Goal: Task Accomplishment & Management: Complete application form

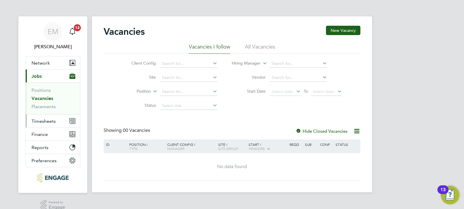
click at [54, 124] on button "Timesheets" at bounding box center [53, 120] width 54 height 13
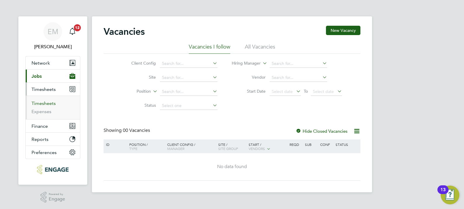
click at [52, 104] on link "Timesheets" at bounding box center [44, 103] width 24 height 6
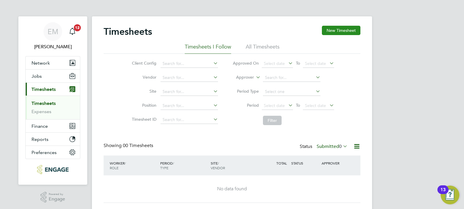
click at [351, 31] on button "New Timesheet" at bounding box center [341, 30] width 39 height 9
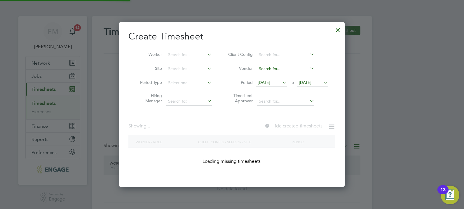
scroll to position [498, 226]
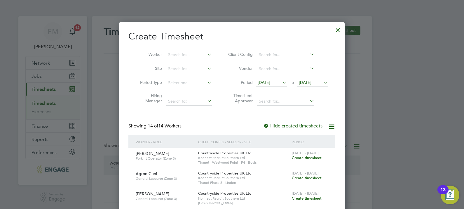
click at [309, 167] on div "[DATE] - [DATE] Create timesheet" at bounding box center [309, 176] width 39 height 16
click at [305, 167] on span "Create timesheet" at bounding box center [307, 177] width 30 height 5
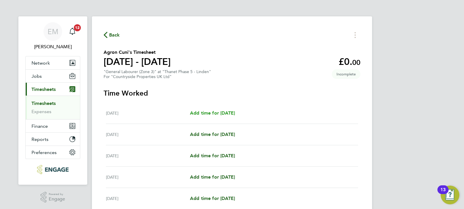
click at [235, 116] on link "Add time for [DATE]" at bounding box center [212, 112] width 45 height 7
select select "30"
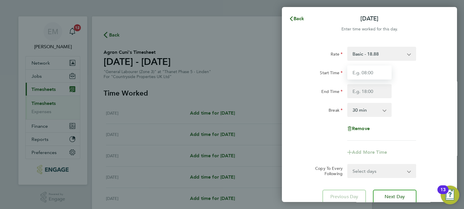
click at [355, 76] on input "Start Time" at bounding box center [369, 72] width 44 height 14
type input "07:30"
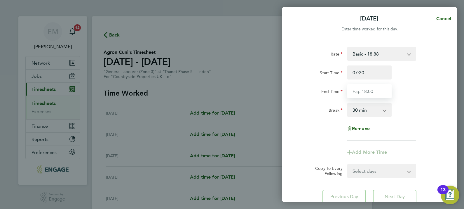
click at [360, 92] on input "End Time" at bounding box center [369, 91] width 44 height 14
type input "17:00"
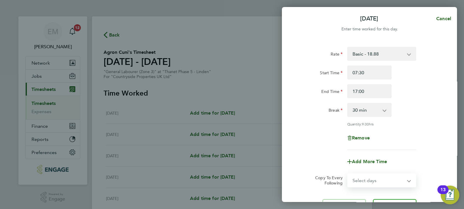
click at [371, 167] on form "Rate Basic - 18.88 Start Time 07:30 End Time 17:00 Break 0 min 15 min 30 min 45…" at bounding box center [369, 117] width 142 height 140
select select "WEEKDAY"
click at [348, 167] on select "Select days Day Weekday (Mon-Fri) Weekend (Sat-Sun) [DATE] [DATE] [DATE] [DATE]…" at bounding box center [378, 180] width 61 height 13
select select "[DATE]"
click at [371, 134] on div "Rate Basic - 18.88 Start Time 07:30 End Time 17:00 Break 0 min 15 min 30 min 45…" at bounding box center [369, 143] width 175 height 206
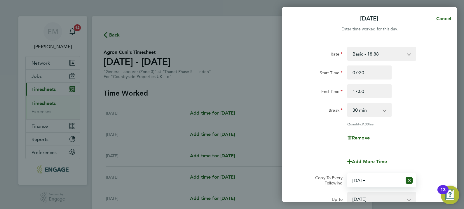
click at [371, 167] on select "Select days Day Weekday (Mon-Fri) Weekend (Sat-Sun) [DATE] [DATE] [DATE] [DATE]…" at bounding box center [375, 180] width 54 height 13
select select "WEEKDAY"
click at [348, 167] on select "Select days Day Weekday (Mon-Fri) Weekend (Sat-Sun) [DATE] [DATE] [DATE] [DATE]…" at bounding box center [375, 180] width 54 height 13
click at [371, 149] on app-timesheet-line-form-group "Rate Basic - 18.88 Start Time 07:30 End Time 17:00 Break 0 min 15 min 30 min 45…" at bounding box center [369, 108] width 142 height 122
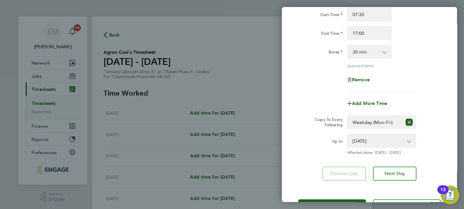
scroll to position [73, 0]
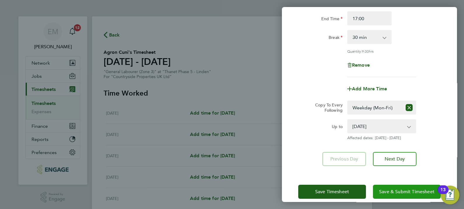
click at [371, 167] on span "Save & Submit Timesheet" at bounding box center [406, 191] width 55 height 6
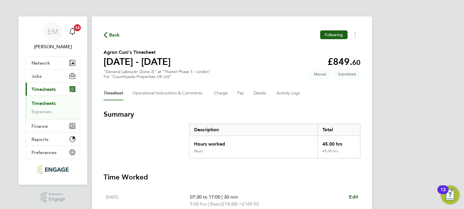
click at [49, 103] on link "Timesheets" at bounding box center [44, 103] width 24 height 6
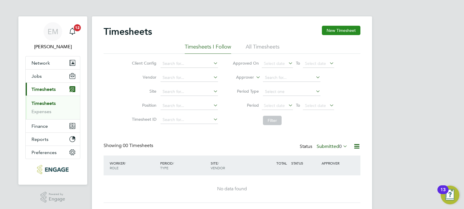
click at [354, 27] on button "New Timesheet" at bounding box center [341, 30] width 39 height 9
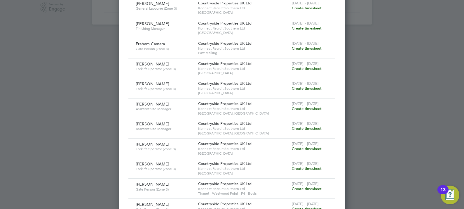
scroll to position [204, 0]
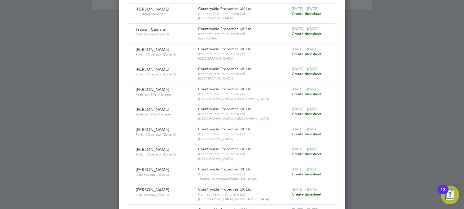
click at [305, 167] on span "Create timesheet" at bounding box center [307, 173] width 30 height 5
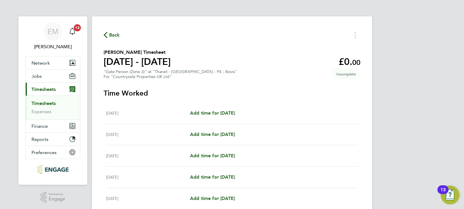
click at [201, 106] on div "[DATE] Add time for [DATE] Add time for [DATE]" at bounding box center [232, 112] width 252 height 21
click at [201, 111] on span "Add time for [DATE]" at bounding box center [212, 113] width 45 height 6
select select "30"
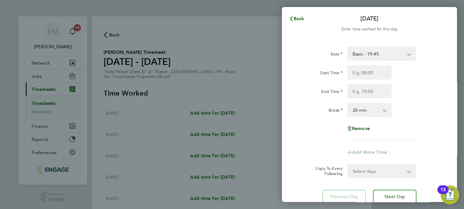
click at [371, 64] on div "Rate Basic - 19.45 Start Time End Time Break 0 min 15 min 30 min 45 min 60 min …" at bounding box center [369, 94] width 142 height 94
click at [371, 67] on input "Start Time" at bounding box center [369, 72] width 44 height 14
type input "07:30"
type input "17:00"
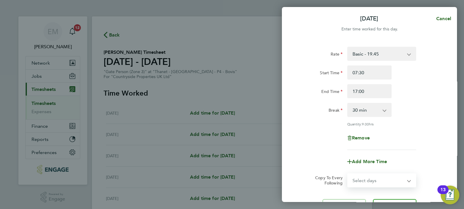
click at [371, 167] on select "Select days Day Weekday (Mon-Fri) Weekend (Sat-Sun) [DATE] [DATE] [DATE] [DATE]…" at bounding box center [378, 180] width 61 height 13
select select "WEEKEND"
click at [348, 167] on select "Select days Day Weekday (Mon-Fri) Weekend (Sat-Sun) [DATE] [DATE] [DATE] [DATE]…" at bounding box center [378, 180] width 61 height 13
select select "[DATE]"
click at [371, 167] on select "Select days Day Weekday (Mon-Fri) Weekend (Sat-Sun) [DATE] [DATE] [DATE] [DATE]…" at bounding box center [375, 180] width 54 height 13
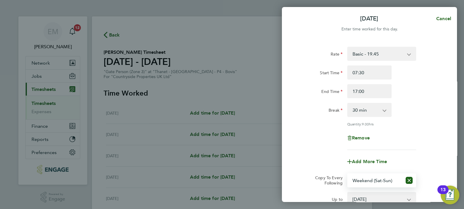
select select "WEEKDAY"
click at [348, 167] on select "Select days Day Weekday (Mon-Fri) Weekend (Sat-Sun) [DATE] [DATE] [DATE] [DATE]…" at bounding box center [375, 180] width 54 height 13
click at [371, 133] on div "Remove" at bounding box center [369, 138] width 147 height 14
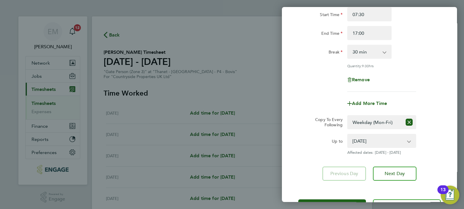
scroll to position [73, 0]
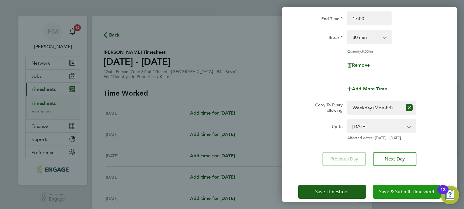
click at [371, 167] on button "Save & Submit Timesheet" at bounding box center [407, 191] width 68 height 14
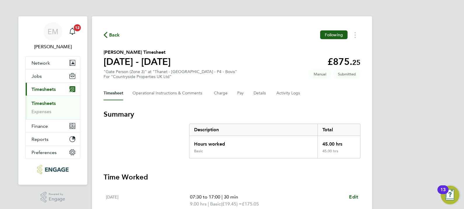
click at [52, 102] on link "Timesheets" at bounding box center [44, 103] width 24 height 6
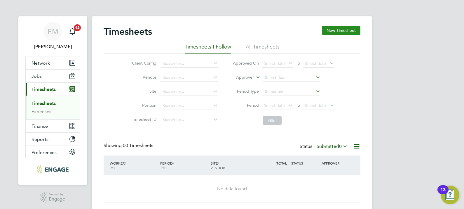
click at [353, 32] on button "New Timesheet" at bounding box center [341, 30] width 39 height 9
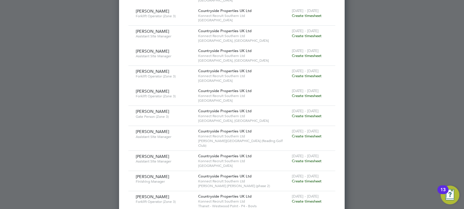
scroll to position [271, 0]
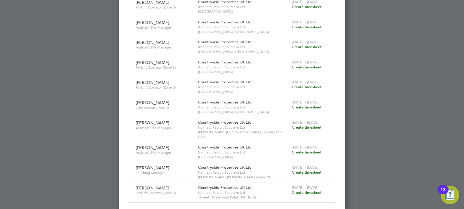
click at [302, 167] on span "Create timesheet" at bounding box center [307, 192] width 30 height 5
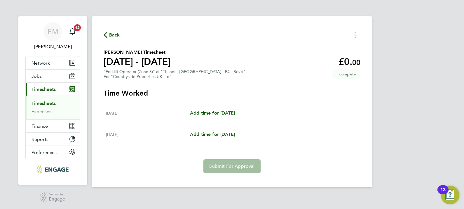
click at [234, 116] on div "[DATE] Add time for [DATE] Add time for [DATE]" at bounding box center [232, 112] width 252 height 21
click at [235, 114] on span "Add time for [DATE]" at bounding box center [212, 113] width 45 height 6
select select "30"
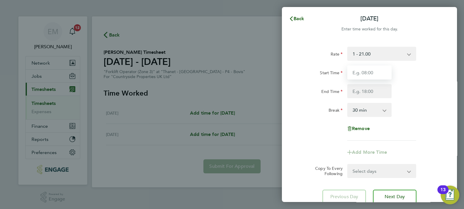
click at [350, 71] on input "Start Time" at bounding box center [369, 72] width 44 height 14
type input "07:30"
type input "17:00"
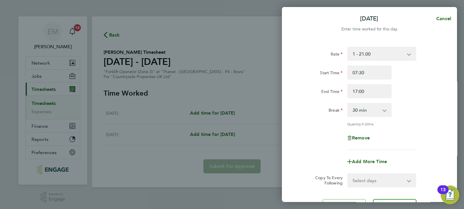
click at [371, 133] on div "Remove" at bounding box center [369, 138] width 147 height 14
click at [371, 167] on div "[DATE] Cancel Enter time worked for this day. Rate 1 - 21.00 Start Time 07:30 E…" at bounding box center [232, 104] width 464 height 209
click at [371, 167] on button "Next Day" at bounding box center [394, 206] width 43 height 14
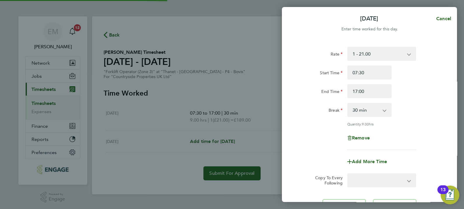
select select "30"
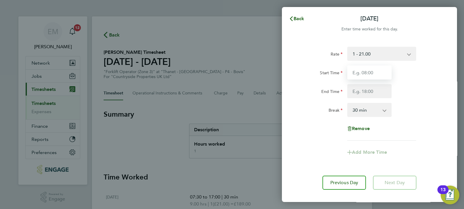
click at [366, 74] on input "Start Time" at bounding box center [369, 72] width 44 height 14
type input "07:30"
type input "17:00"
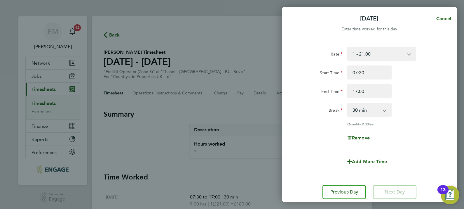
click at [371, 145] on div "Rate 1 - 21.00 Start Time 07:30 End Time 17:00 Break 0 min 15 min 30 min 45 min…" at bounding box center [369, 98] width 142 height 103
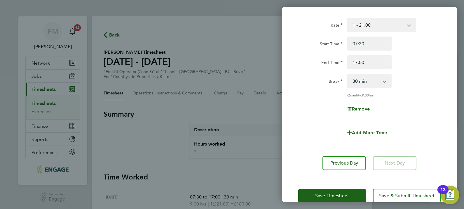
scroll to position [41, 0]
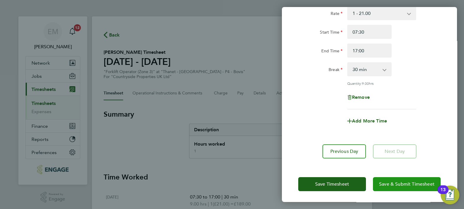
click at [371, 167] on button "Save & Submit Timesheet" at bounding box center [407, 184] width 68 height 14
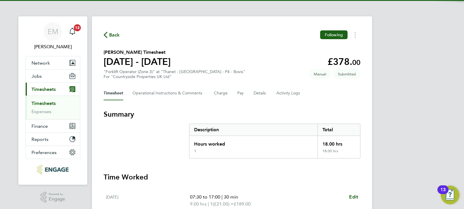
click at [265, 154] on div "1" at bounding box center [253, 152] width 128 height 9
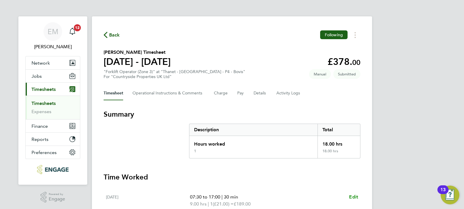
click at [353, 167] on span "Edit" at bounding box center [353, 197] width 9 height 6
select select "30"
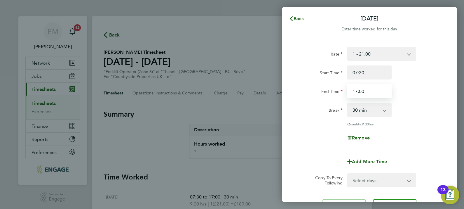
drag, startPoint x: 373, startPoint y: 91, endPoint x: 329, endPoint y: 96, distance: 43.8
click at [329, 96] on div "End Time 17:00" at bounding box center [369, 91] width 147 height 14
type input "18:00"
click at [371, 127] on div "Rate 1 - 21.00 Start Time 07:30 End Time 18:00 Break 0 min 15 min 30 min 45 min…" at bounding box center [369, 98] width 142 height 103
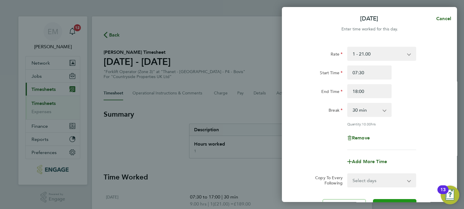
click at [371, 167] on button "Next Day" at bounding box center [394, 206] width 43 height 14
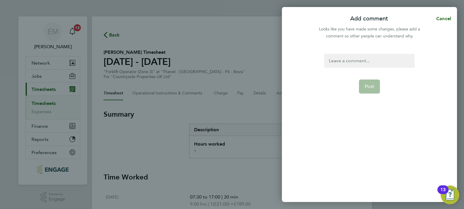
click at [360, 68] on form "Post" at bounding box center [369, 101] width 95 height 94
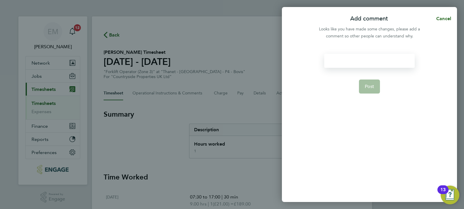
click at [363, 59] on div at bounding box center [369, 61] width 90 height 14
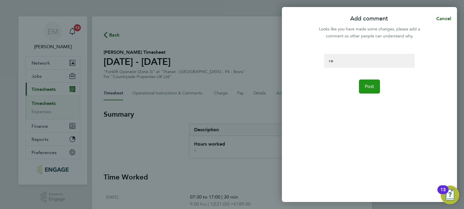
click at [368, 89] on button "Post" at bounding box center [369, 86] width 21 height 14
select select "30"
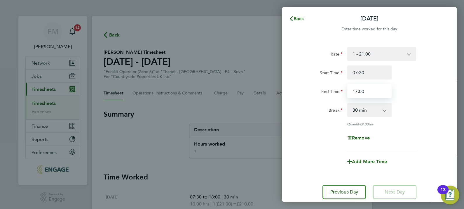
click at [368, 90] on input "17:00" at bounding box center [369, 91] width 44 height 14
type input "18:00"
click at [371, 102] on div "Rate 1 - 21.00 Start Time 07:30 End Time 18:00 Break 0 min 15 min 30 min 45 min…" at bounding box center [369, 98] width 142 height 103
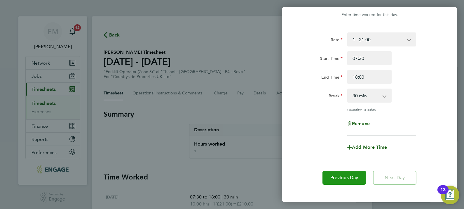
click at [353, 167] on span "Previous Day" at bounding box center [344, 177] width 28 height 6
select select "30"
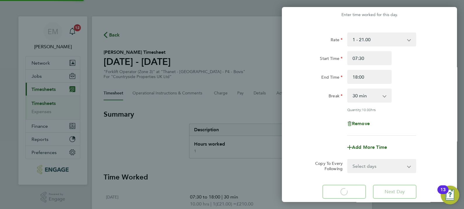
select select "30"
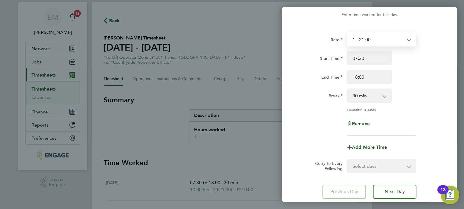
click at [371, 34] on select "1 - 21.00" at bounding box center [378, 39] width 61 height 13
click at [371, 25] on div "Rate 1 - 21.00 Start Time 07:30 End Time 18:00 Break 0 min 15 min 30 min 45 min…" at bounding box center [369, 115] width 175 height 180
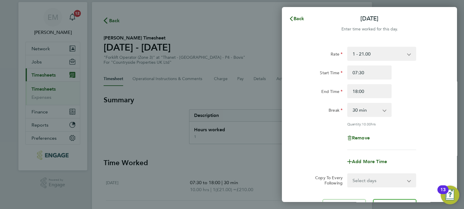
scroll to position [0, 0]
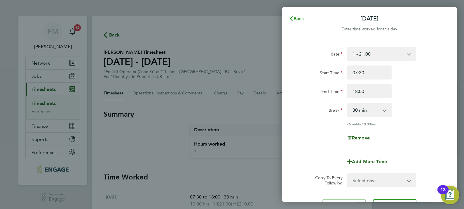
click at [302, 15] on button "Back" at bounding box center [296, 19] width 27 height 12
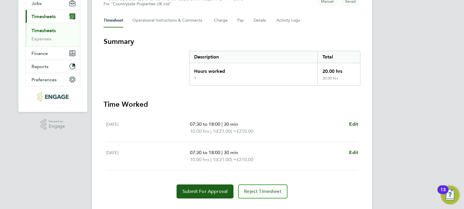
scroll to position [85, 0]
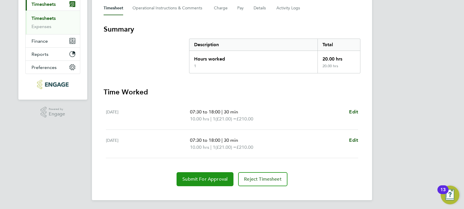
click at [206, 167] on button "Submit For Approval" at bounding box center [204, 179] width 57 height 14
